Goal: Find specific page/section: Find specific page/section

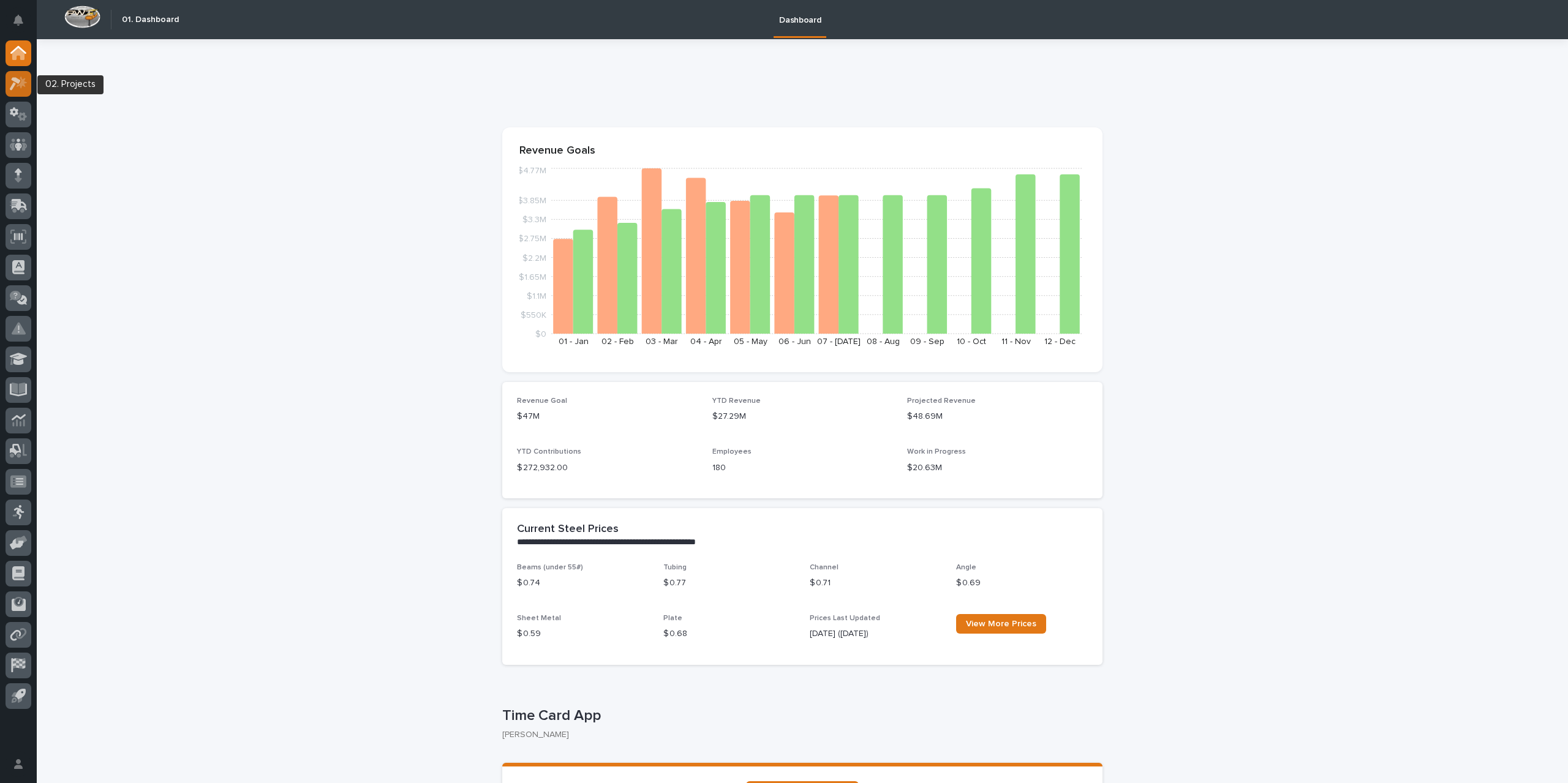
click at [16, 83] on icon at bounding box center [19, 83] width 18 height 14
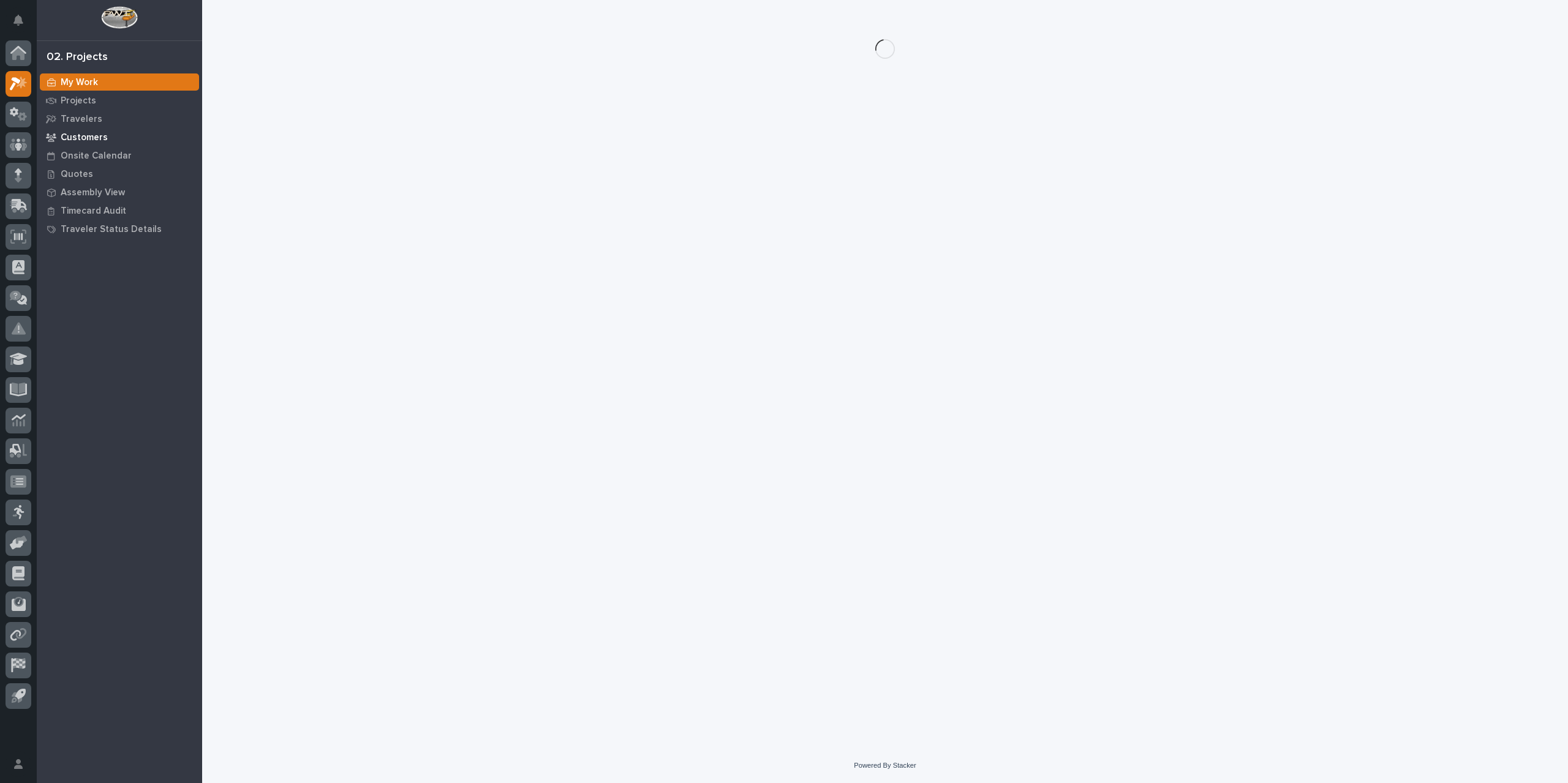
click at [103, 132] on p "Customers" at bounding box center [84, 138] width 47 height 11
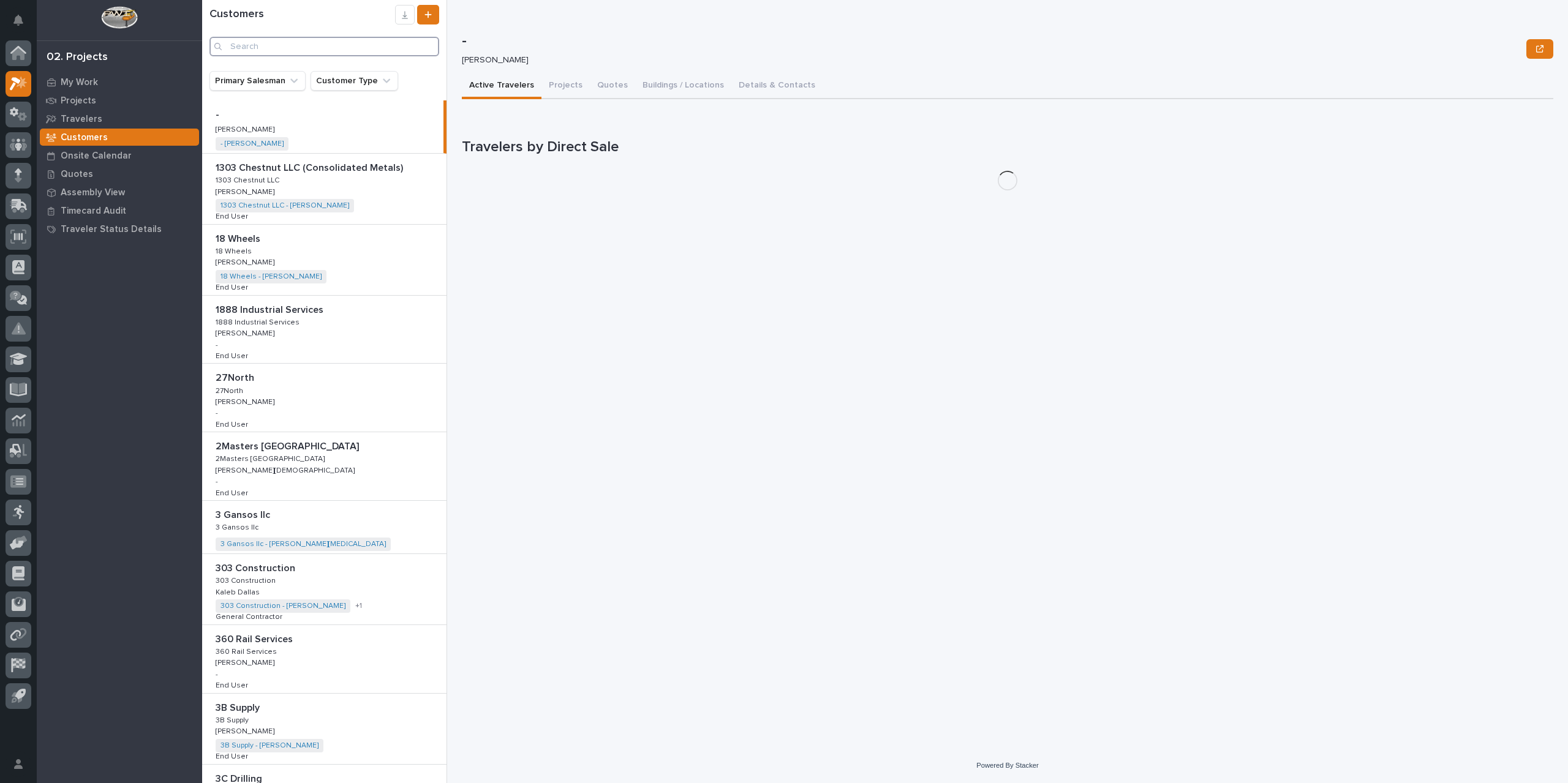
click at [255, 53] on input "Search" at bounding box center [324, 46] width 230 height 19
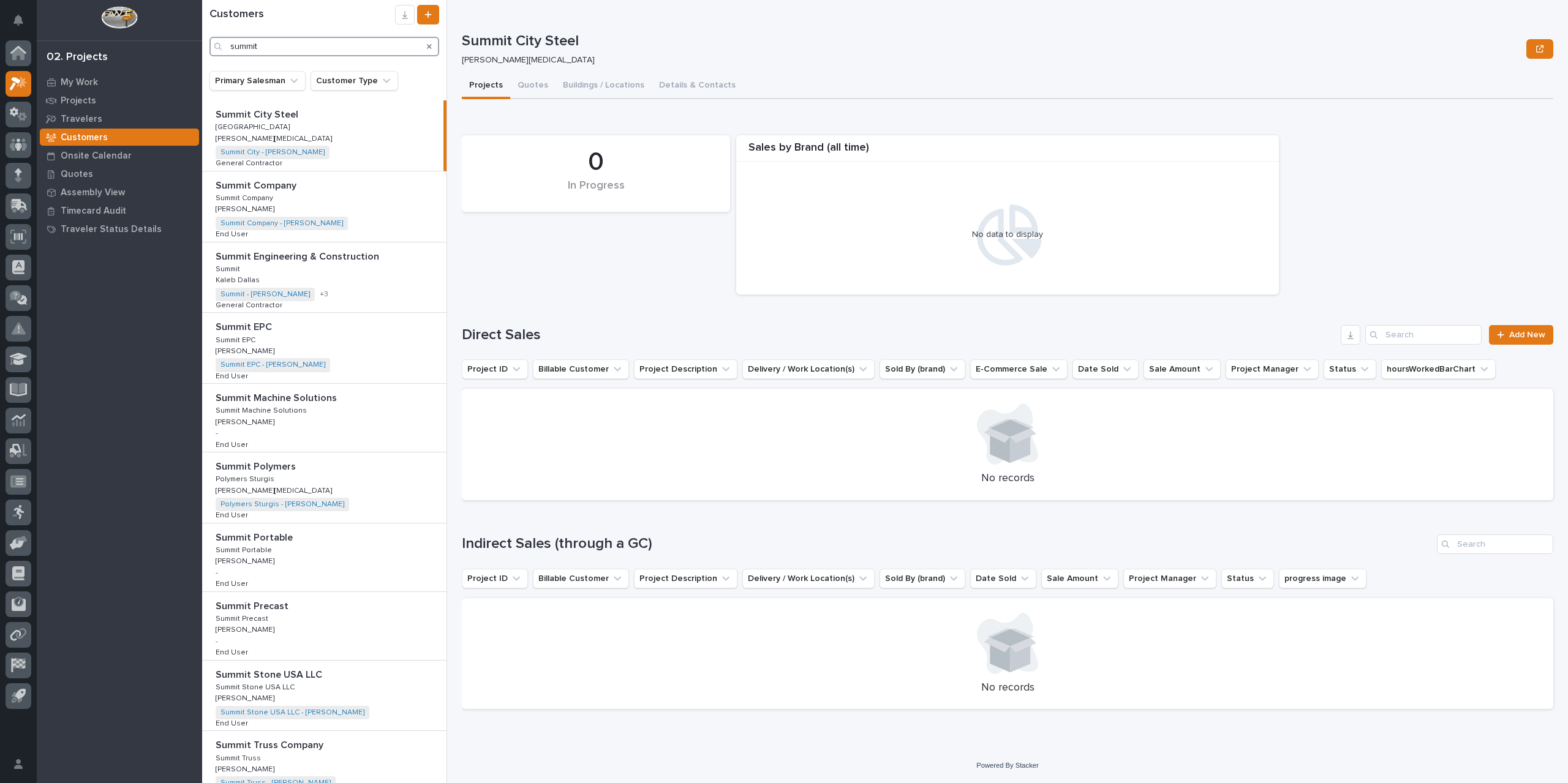
type input "summit"
